Goal: Information Seeking & Learning: Learn about a topic

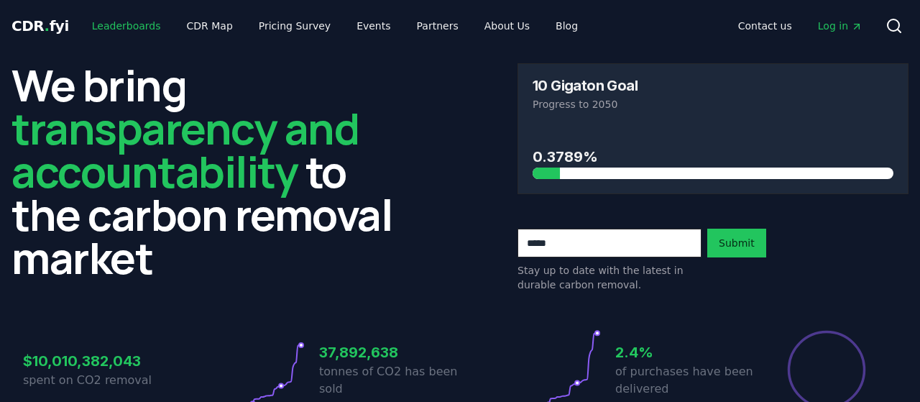
click at [110, 29] on link "Leaderboards" at bounding box center [127, 26] width 92 height 26
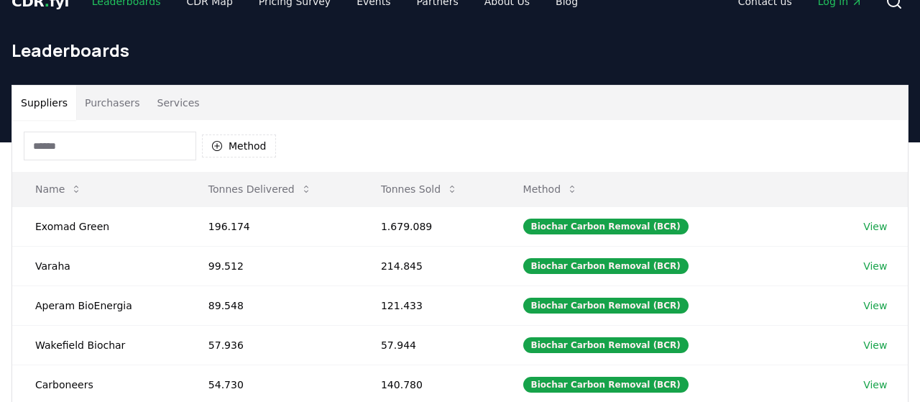
scroll to position [32, 0]
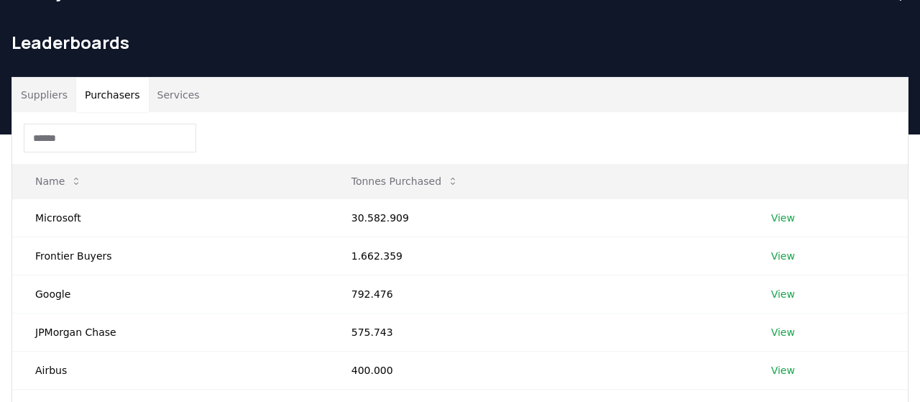
click at [107, 89] on button "Purchasers" at bounding box center [112, 95] width 73 height 35
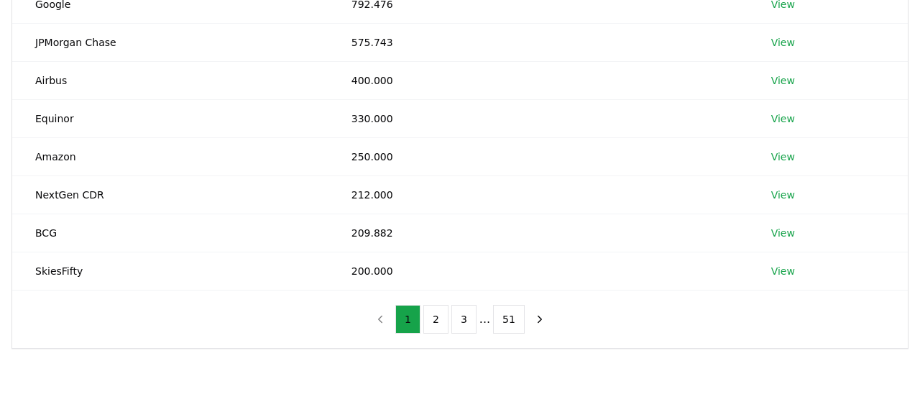
scroll to position [324, 0]
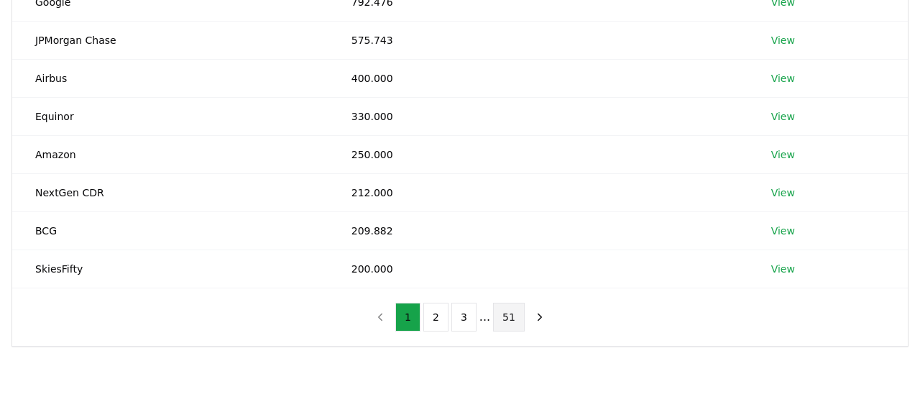
click at [507, 315] on button "51" at bounding box center [509, 317] width 32 height 29
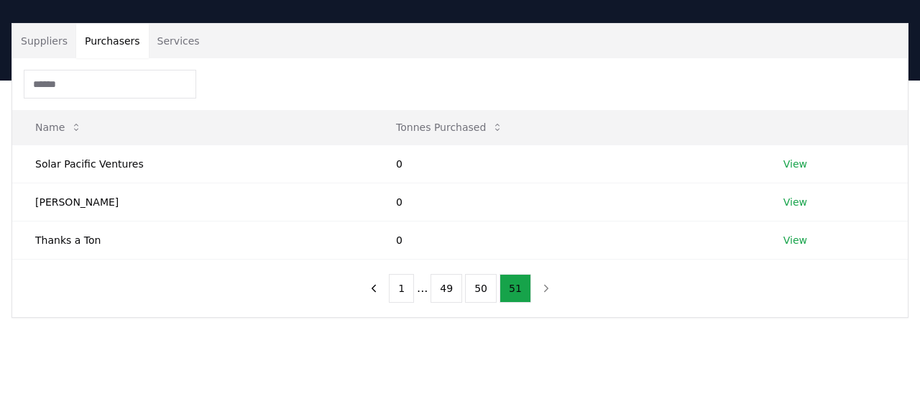
scroll to position [83, 0]
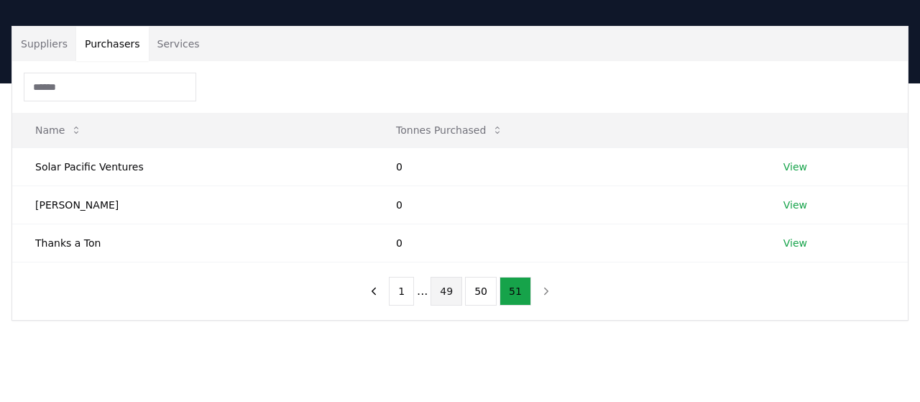
click at [446, 291] on button "49" at bounding box center [447, 291] width 32 height 29
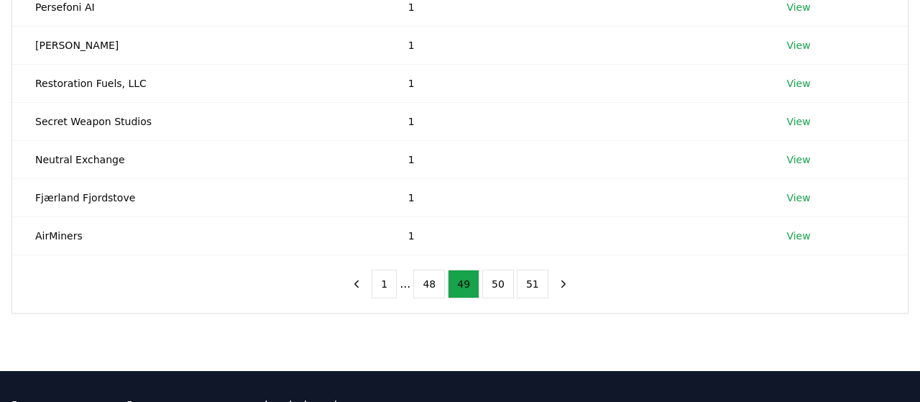
scroll to position [359, 0]
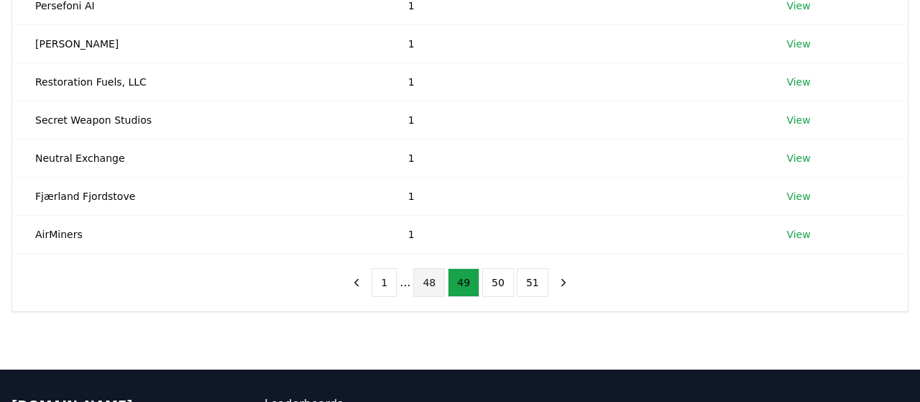
click at [420, 280] on button "48" at bounding box center [429, 282] width 32 height 29
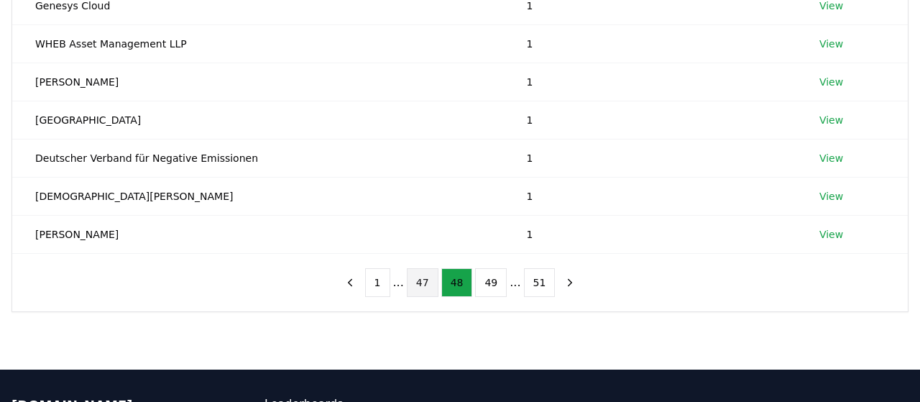
click at [420, 280] on button "47" at bounding box center [423, 282] width 32 height 29
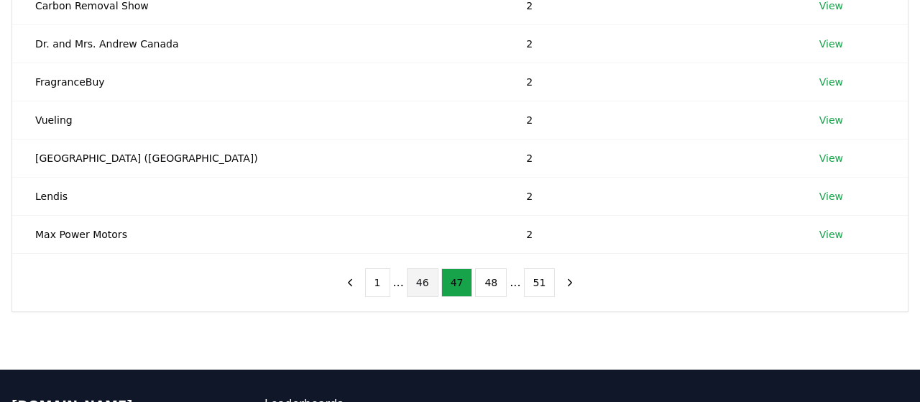
click at [420, 280] on button "46" at bounding box center [423, 282] width 32 height 29
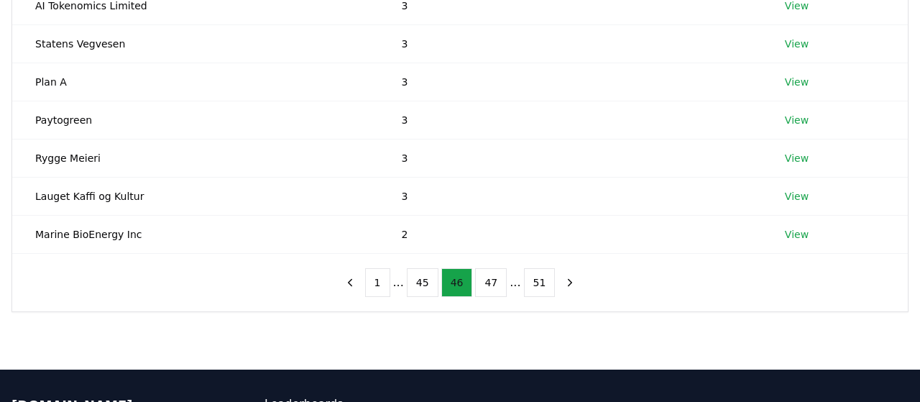
click at [420, 280] on button "45" at bounding box center [423, 282] width 32 height 29
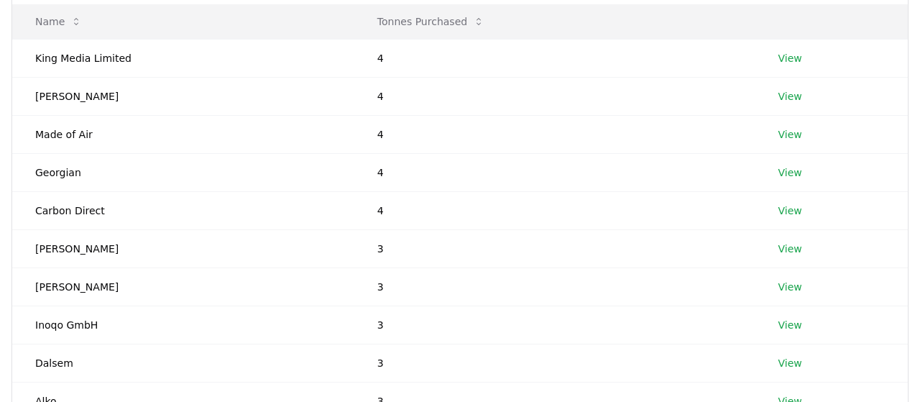
scroll to position [194, 0]
